Goal: Task Accomplishment & Management: Manage account settings

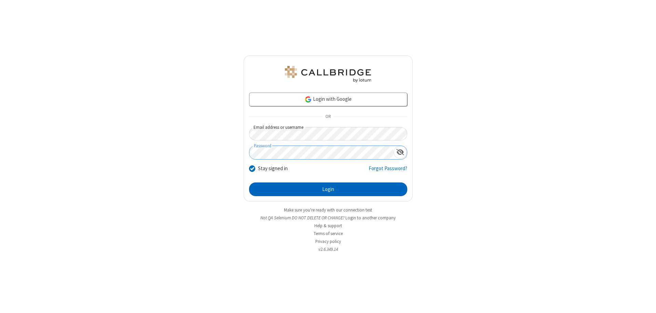
click at [328, 189] on button "Login" at bounding box center [328, 190] width 158 height 14
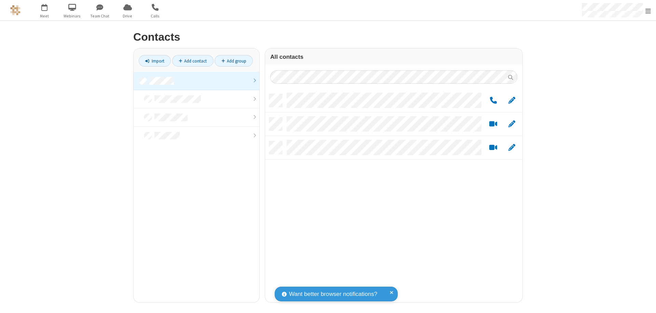
click at [197, 81] on link at bounding box center [197, 81] width 126 height 18
click at [234, 61] on link "Add group" at bounding box center [234, 61] width 38 height 12
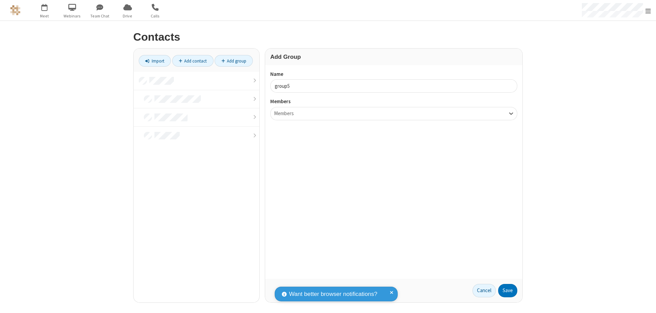
type input "group5"
type input "name22"
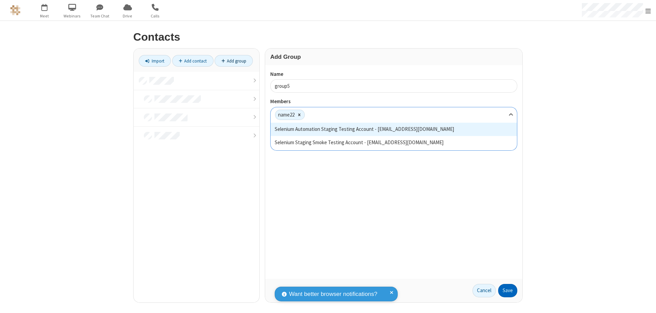
click at [508, 291] on button "Save" at bounding box center [508, 291] width 19 height 14
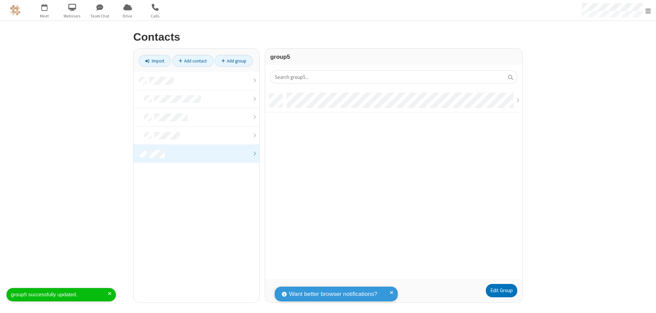
scroll to position [185, 252]
click at [502, 291] on link "Edit Group" at bounding box center [501, 291] width 31 height 14
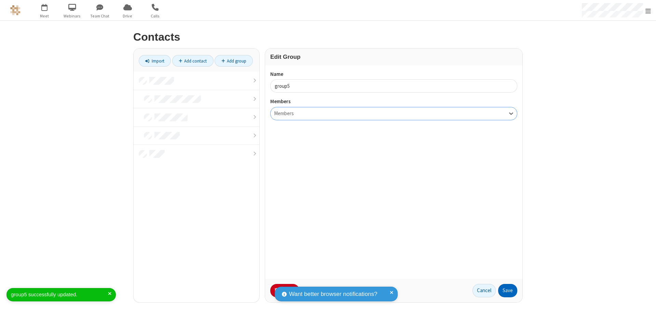
click at [508, 291] on button "Save" at bounding box center [508, 291] width 19 height 14
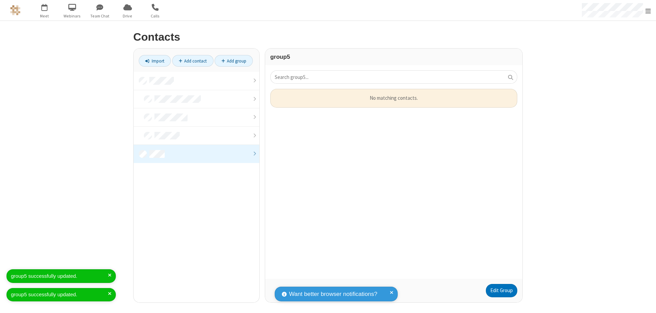
scroll to position [185, 252]
